Goal: Browse casually

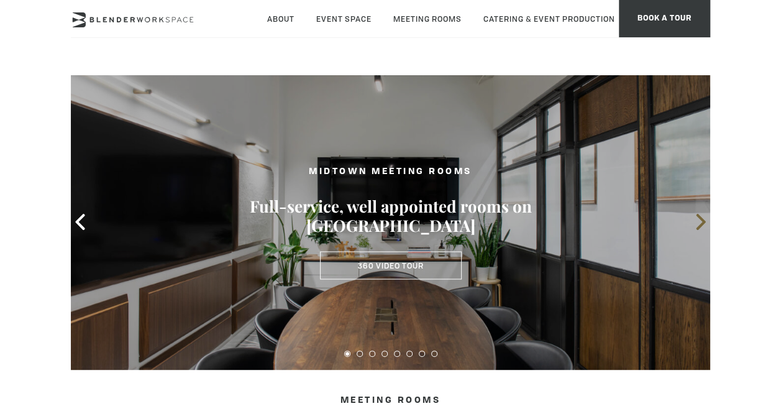
click at [697, 216] on icon at bounding box center [700, 222] width 9 height 16
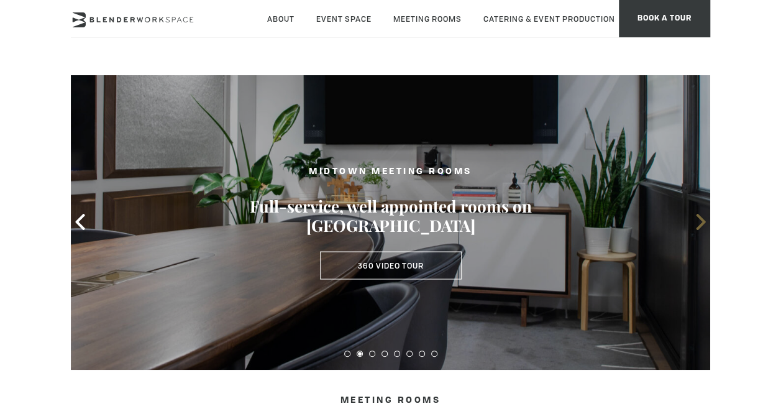
click at [697, 216] on icon at bounding box center [700, 222] width 9 height 16
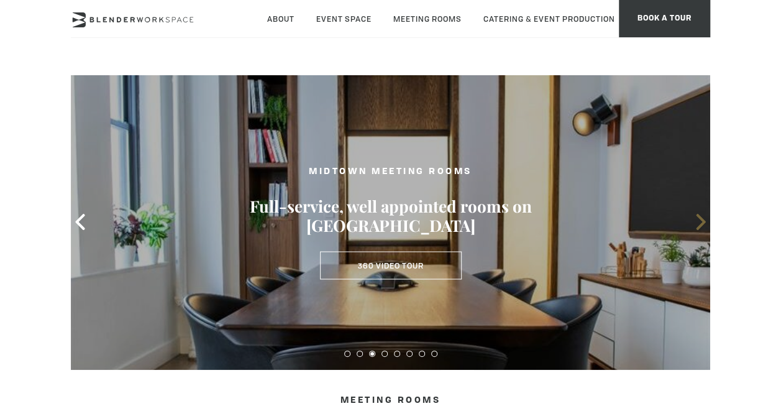
click at [697, 216] on icon at bounding box center [700, 222] width 9 height 16
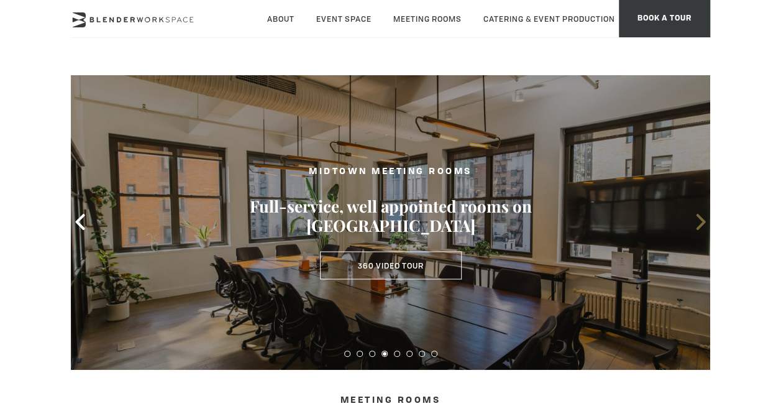
click at [697, 216] on icon at bounding box center [700, 222] width 9 height 16
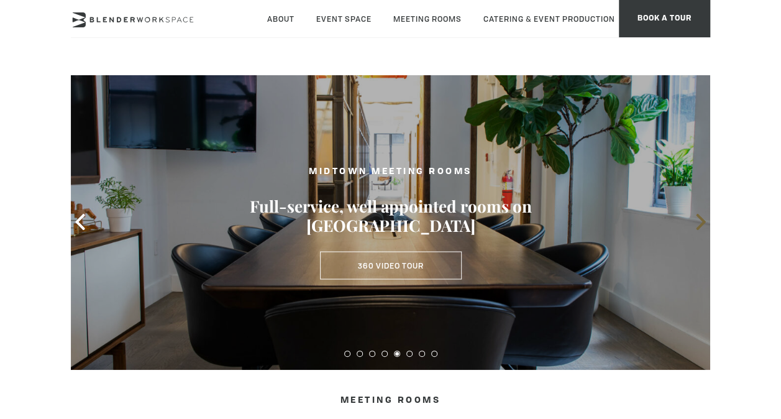
click at [697, 216] on icon at bounding box center [700, 222] width 9 height 16
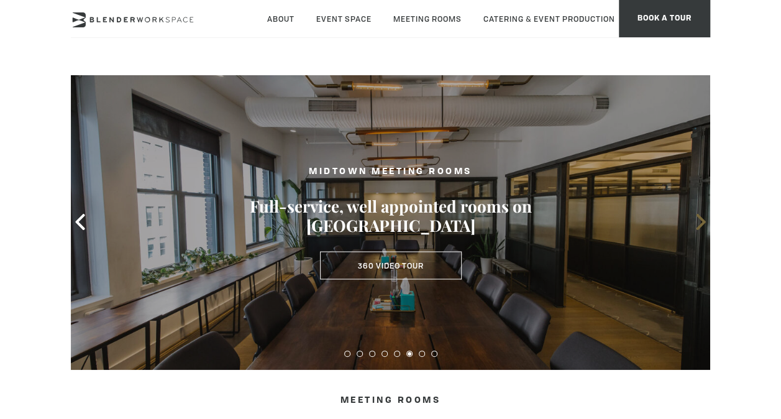
click at [697, 216] on icon at bounding box center [700, 222] width 9 height 16
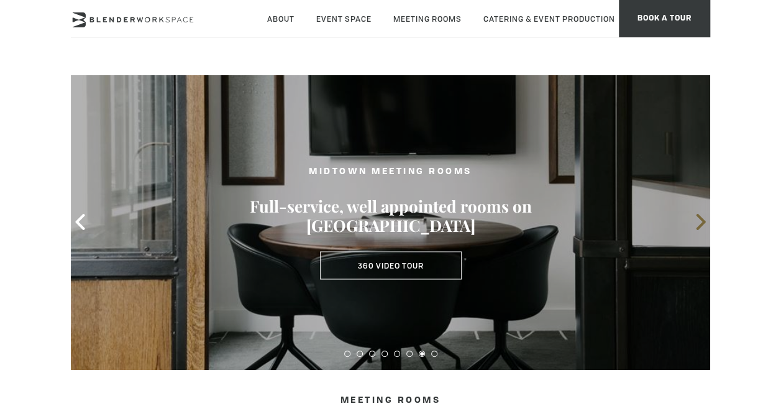
click at [697, 216] on icon at bounding box center [700, 222] width 9 height 16
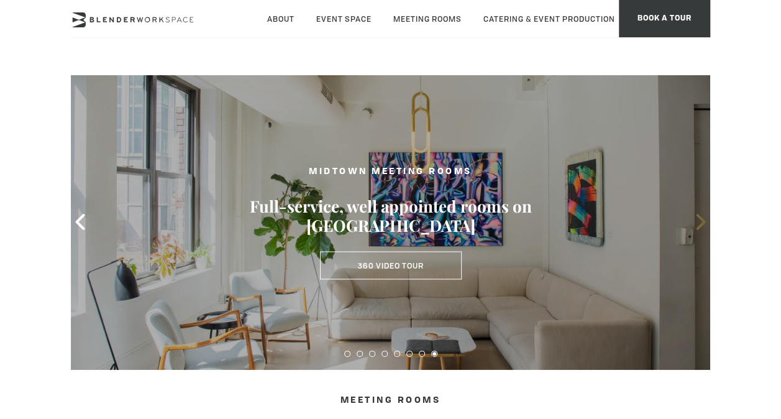
click at [697, 216] on icon at bounding box center [700, 222] width 9 height 16
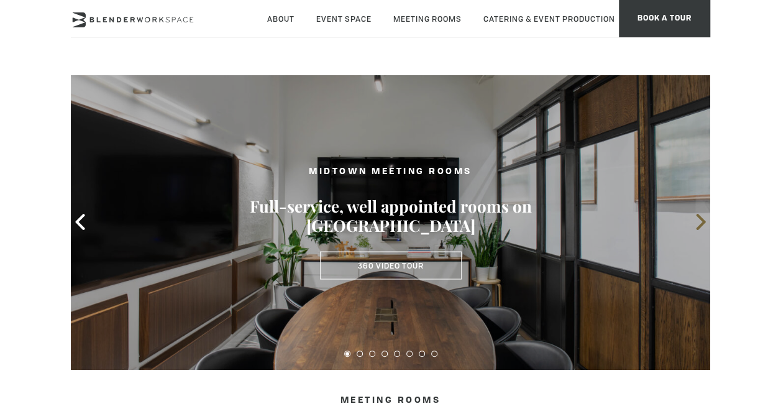
click at [697, 216] on icon at bounding box center [700, 222] width 9 height 16
